Goal: Transaction & Acquisition: Book appointment/travel/reservation

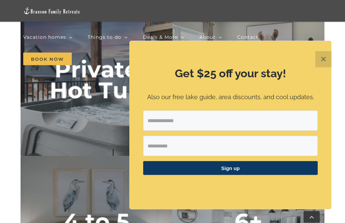
scroll to position [2291, 0]
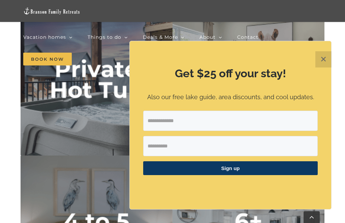
click at [41, 98] on img "private hot tub" at bounding box center [97, 79] width 152 height 152
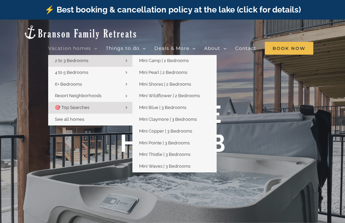
click at [62, 58] on span "2 to 3 Bedrooms" at bounding box center [71, 60] width 33 height 5
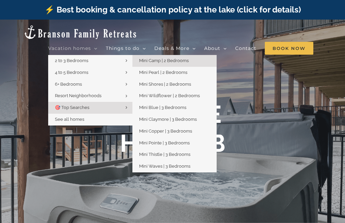
click at [192, 58] on link "Mini Camp | 2 Bedrooms" at bounding box center [175, 61] width 84 height 12
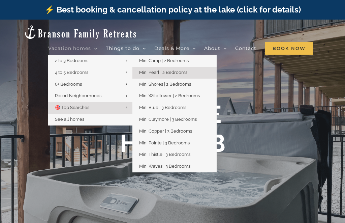
click at [185, 70] on span "Mini Pearl | 2 Bedrooms" at bounding box center [163, 72] width 48 height 5
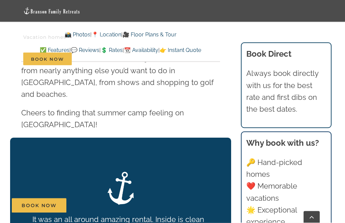
scroll to position [1267, 0]
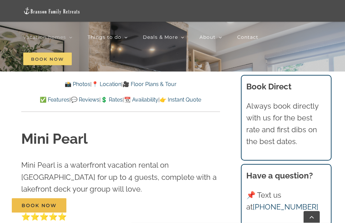
scroll to position [171, 0]
click at [32, 61] on span "Book Now" at bounding box center [47, 59] width 49 height 13
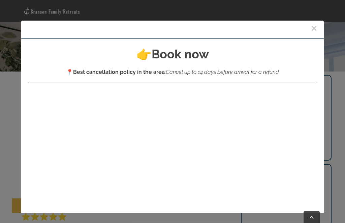
scroll to position [0, 0]
click at [314, 28] on button "×" at bounding box center [314, 28] width 6 height 10
